Goal: Task Accomplishment & Management: Manage account settings

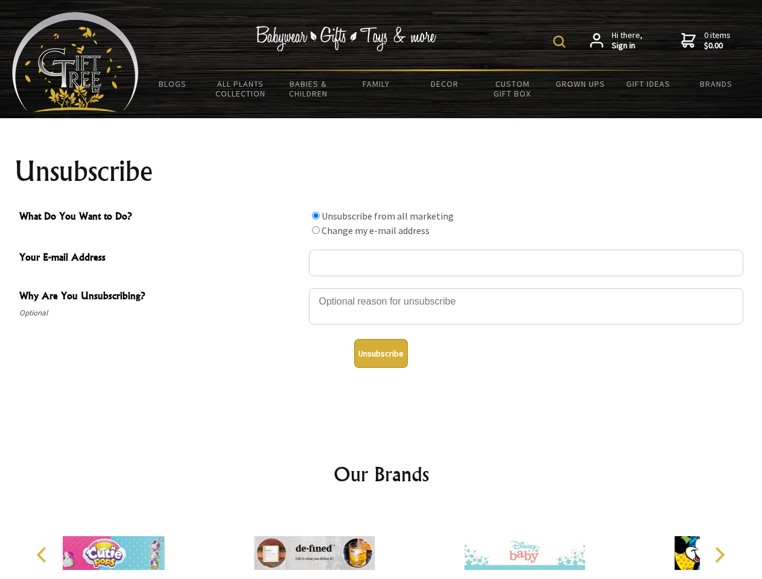
click at [561, 42] on img at bounding box center [559, 42] width 12 height 12
click at [381, 288] on div at bounding box center [526, 308] width 434 height 42
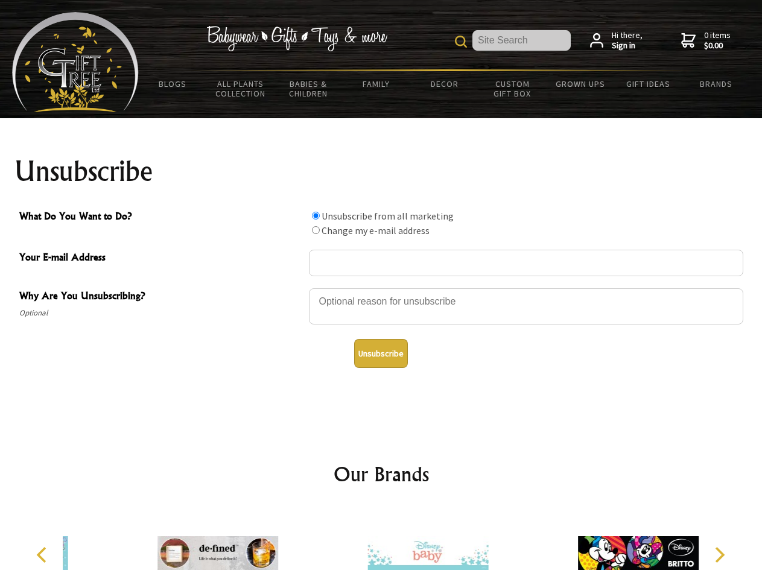
click at [315, 215] on input "What Do You Want to Do?" at bounding box center [316, 216] width 8 height 8
click at [315, 230] on input "What Do You Want to Do?" at bounding box center [316, 230] width 8 height 8
radio input "true"
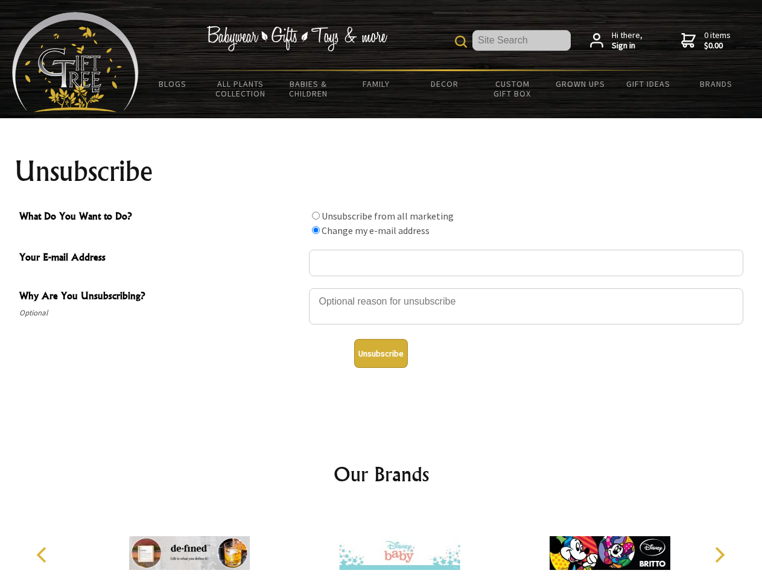
click at [380, 353] on button "Unsubscribe" at bounding box center [381, 353] width 54 height 29
click at [381, 543] on img at bounding box center [399, 553] width 121 height 90
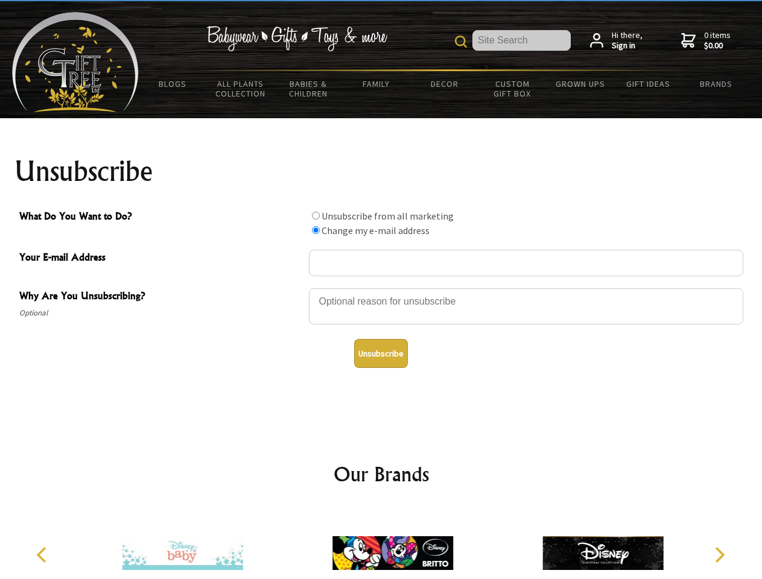
click at [43, 555] on icon "Previous" at bounding box center [43, 555] width 16 height 16
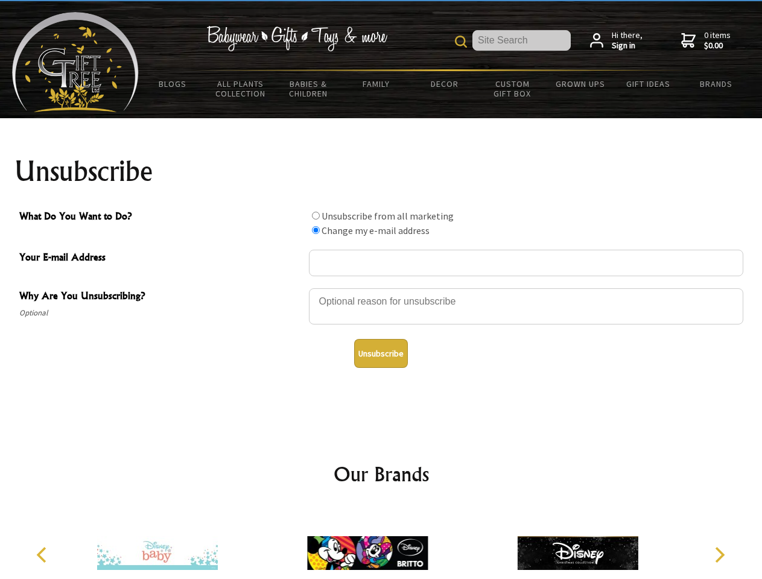
click at [719, 555] on icon "Next" at bounding box center [718, 555] width 16 height 16
